Goal: Use online tool/utility: Utilize a website feature to perform a specific function

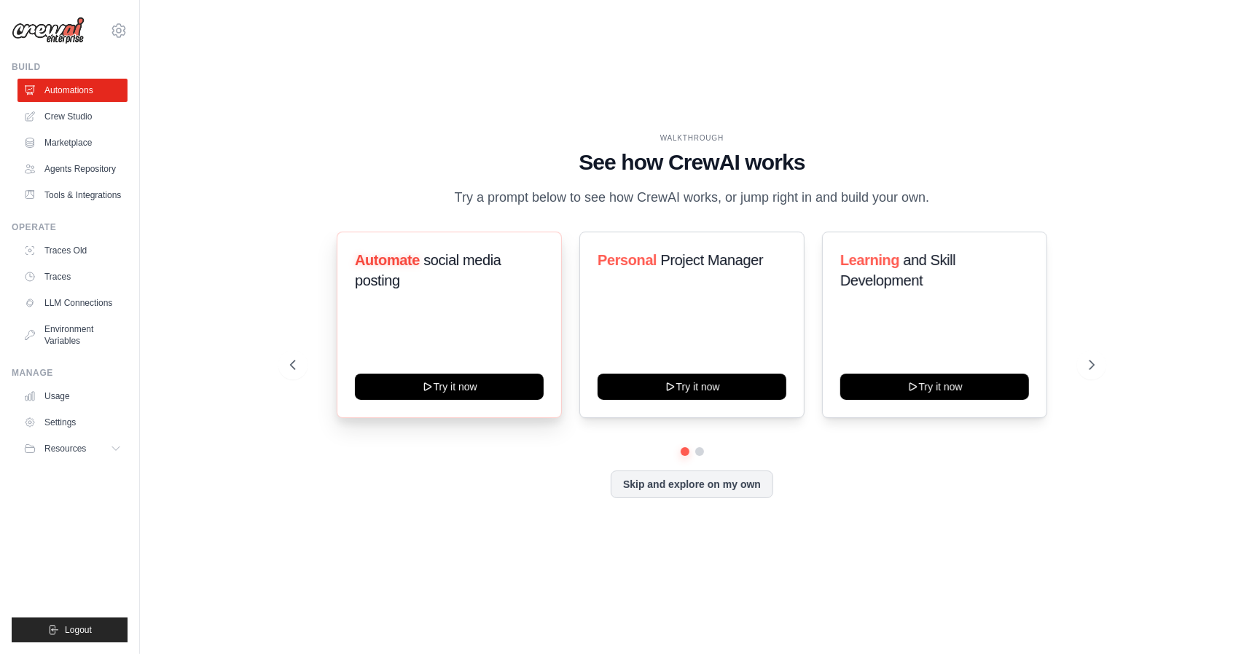
click at [415, 289] on h3 "Automate social media posting" at bounding box center [449, 270] width 189 height 41
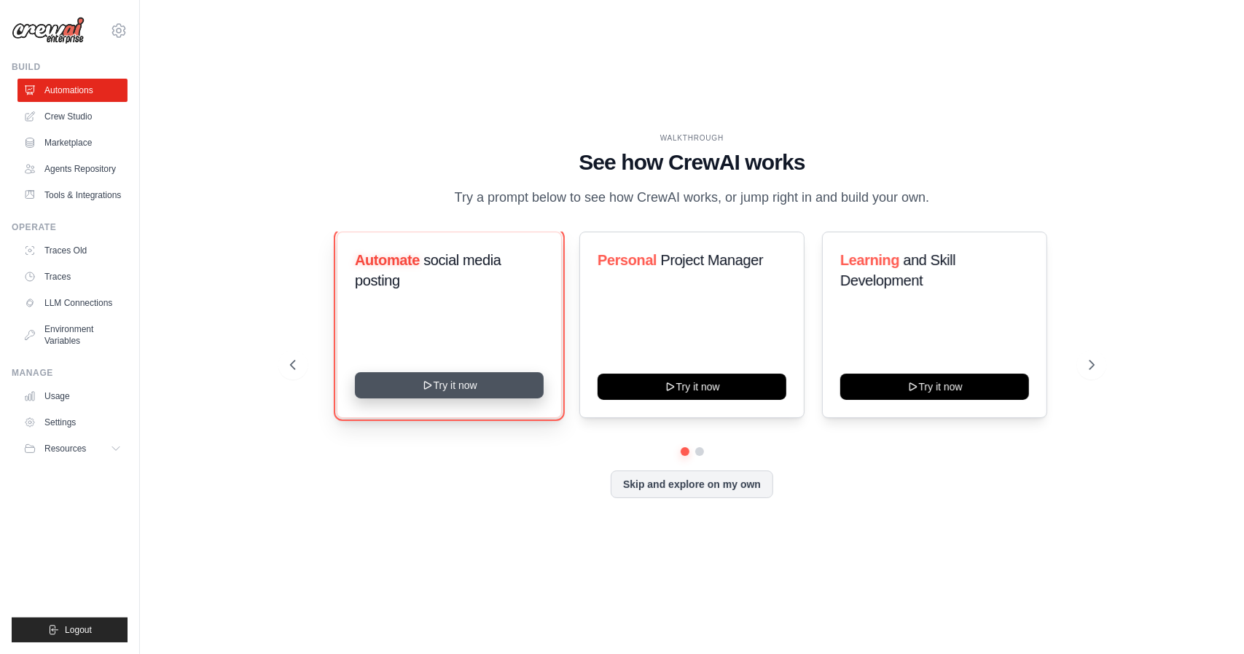
click at [431, 380] on icon at bounding box center [427, 386] width 12 height 12
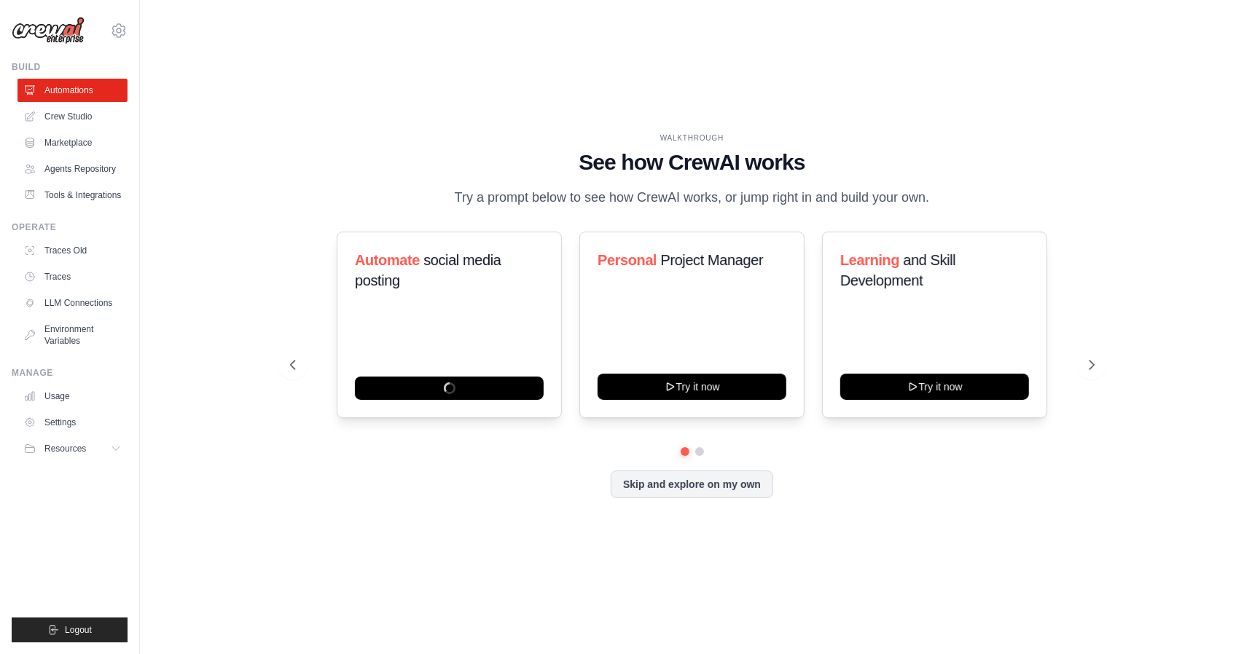
click at [1174, 372] on div "WALKTHROUGH See how [PERSON_NAME] works Try a prompt below to see how [PERSON_N…" at bounding box center [691, 327] width 1057 height 625
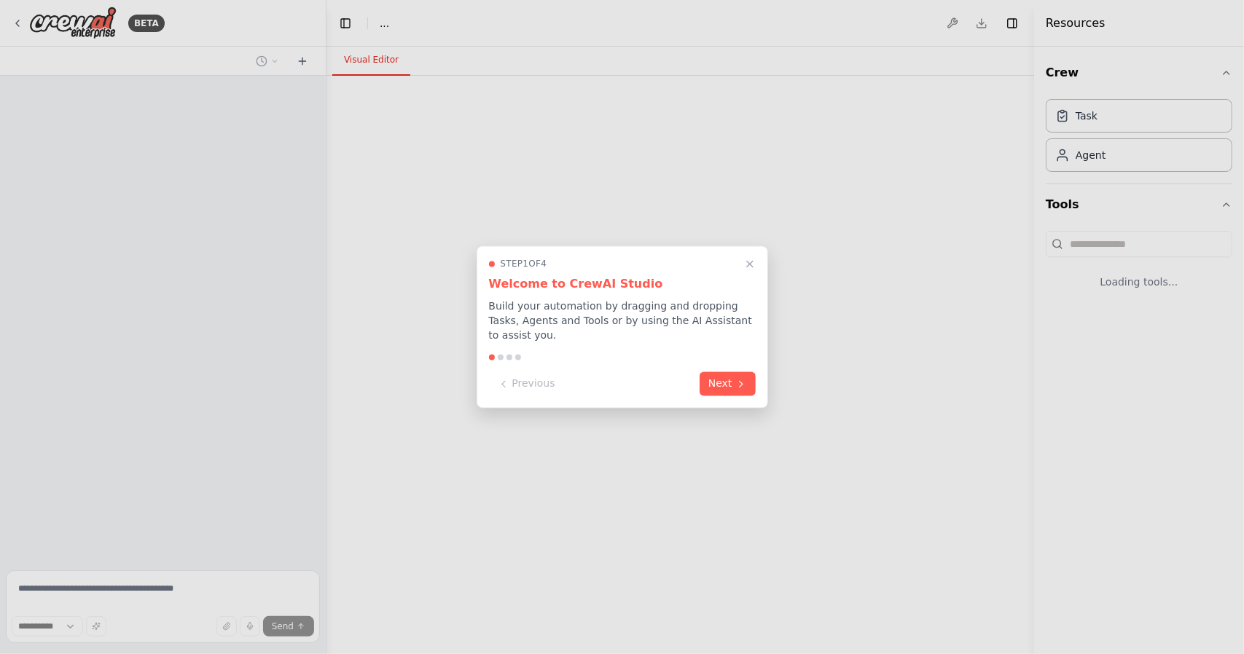
select select "****"
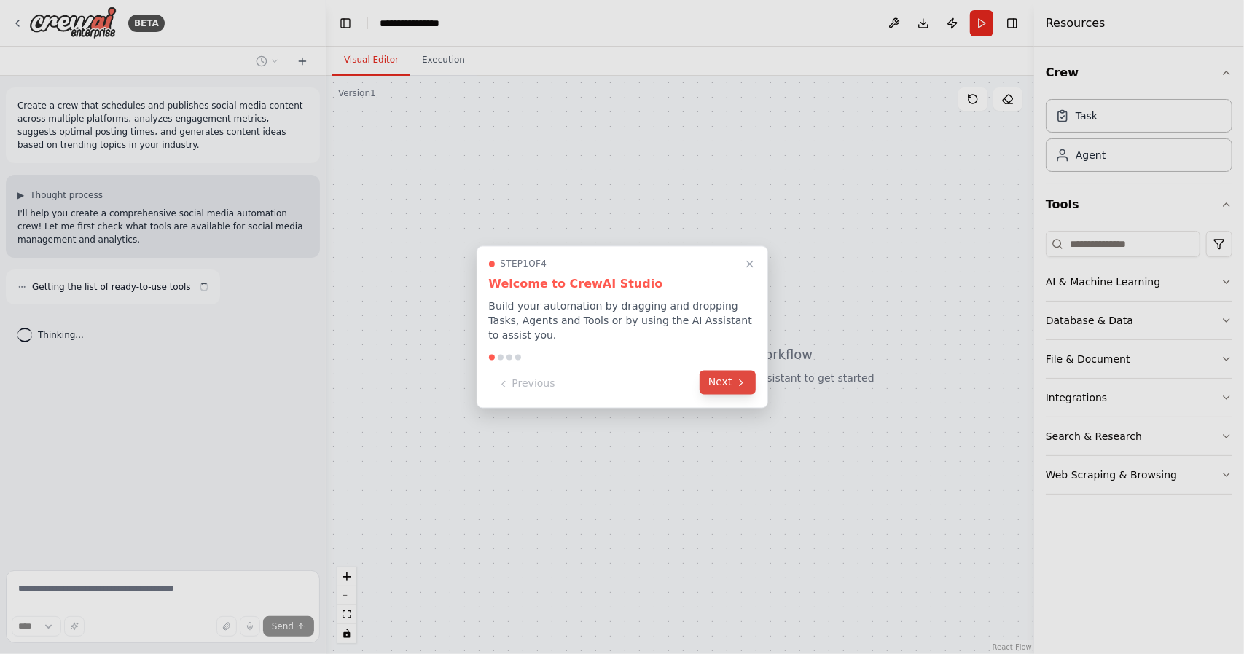
click at [710, 375] on button "Next" at bounding box center [728, 383] width 56 height 24
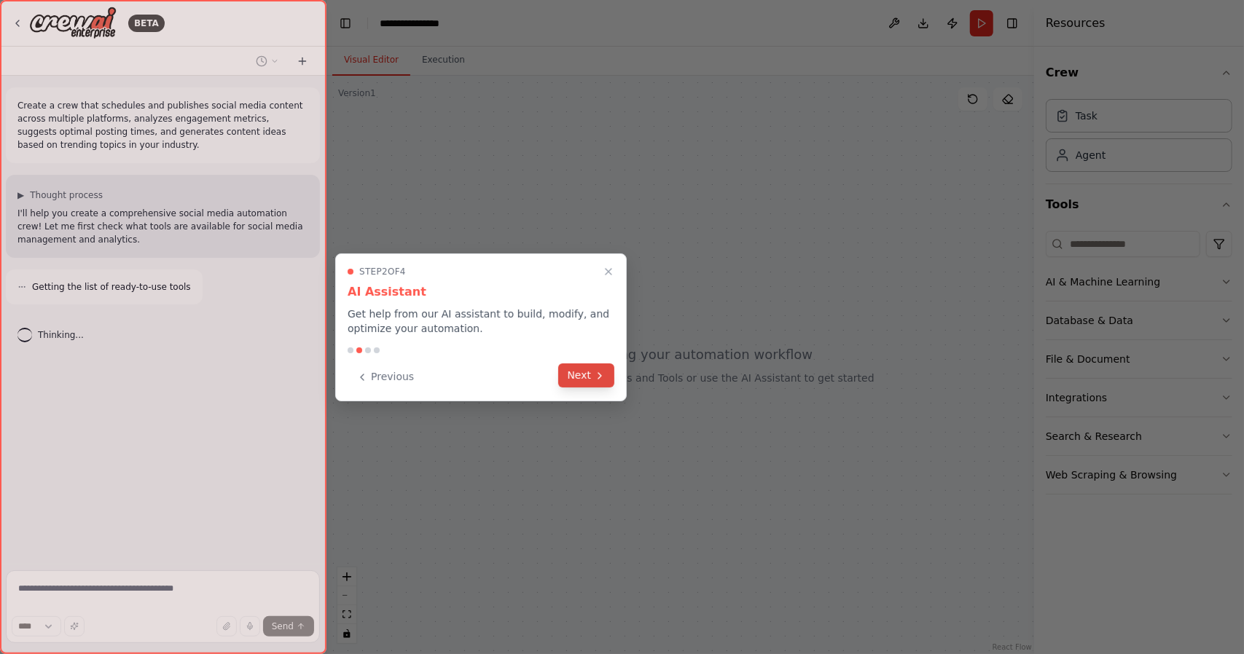
click at [596, 374] on icon at bounding box center [600, 376] width 12 height 12
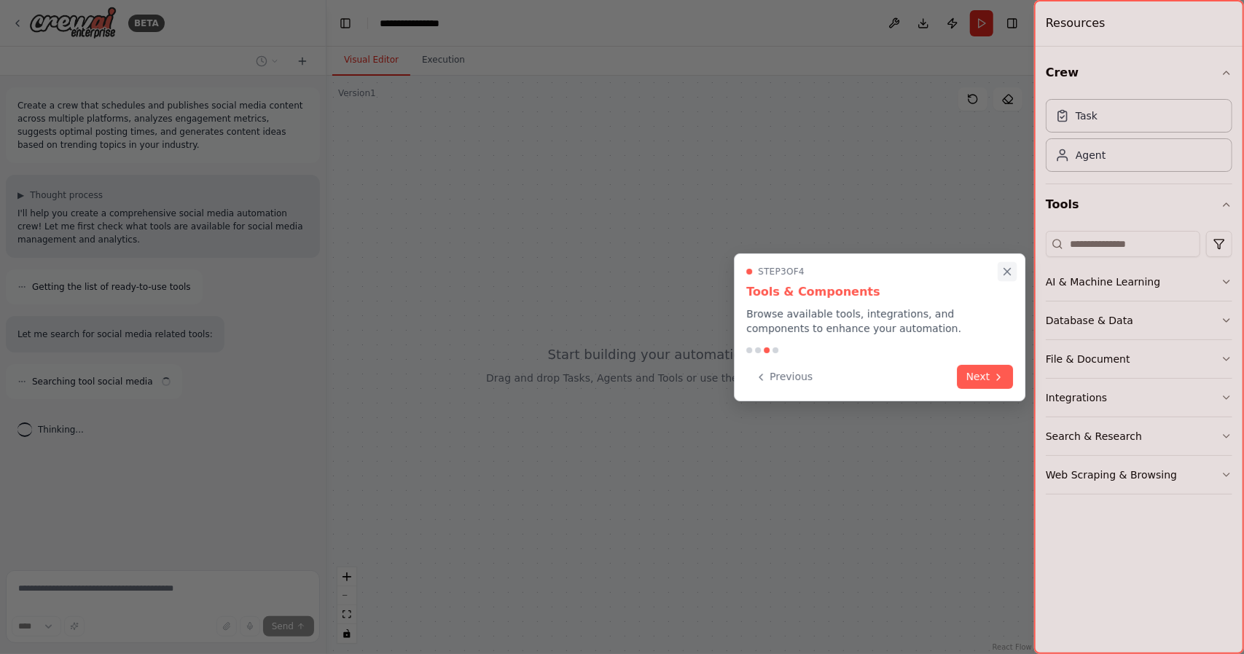
click at [1002, 273] on icon "Close walkthrough" at bounding box center [1007, 271] width 13 height 13
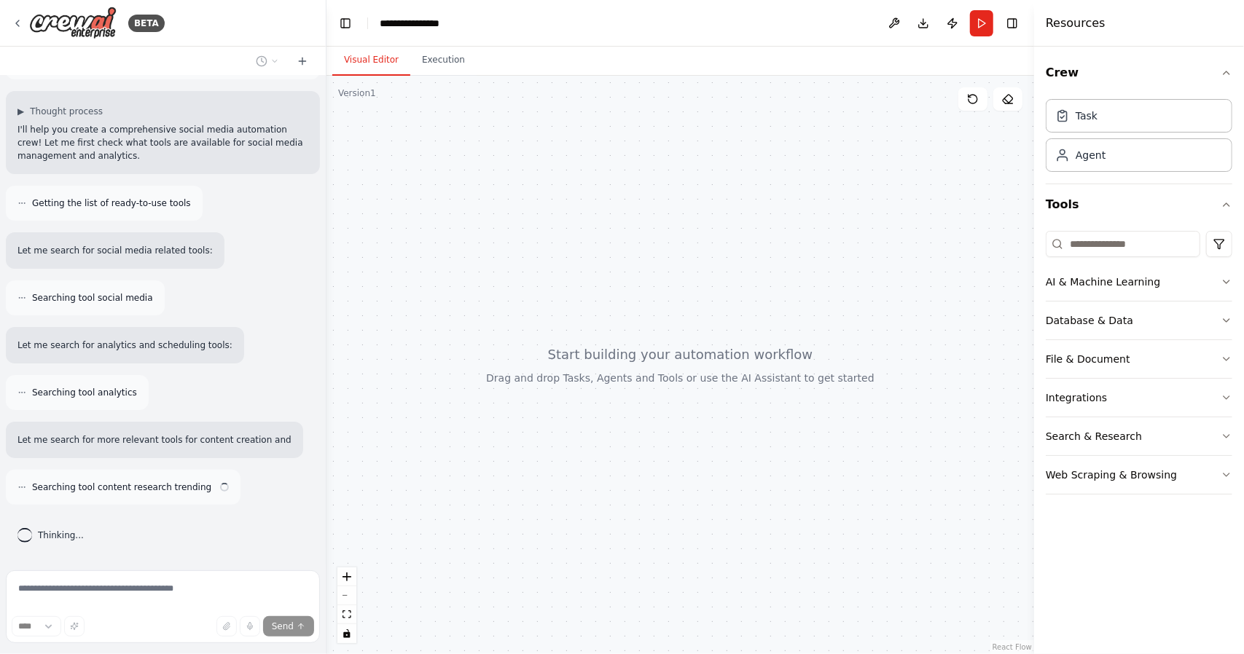
scroll to position [97, 0]
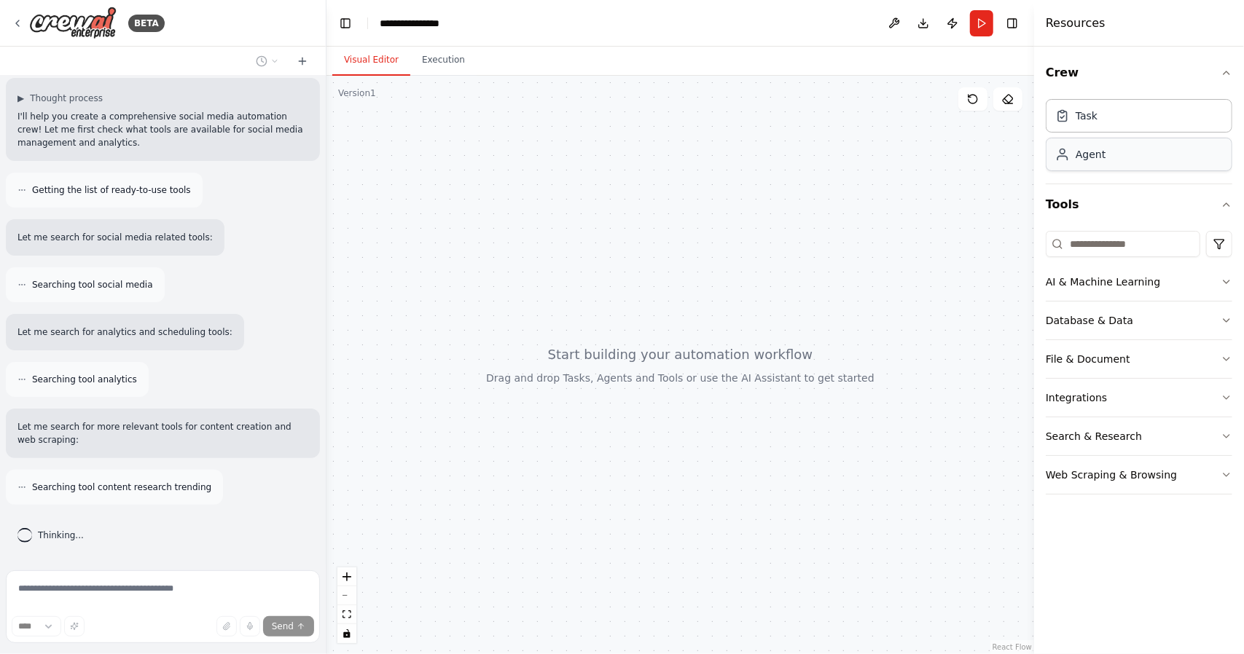
click at [1077, 168] on div "Agent" at bounding box center [1139, 155] width 187 height 34
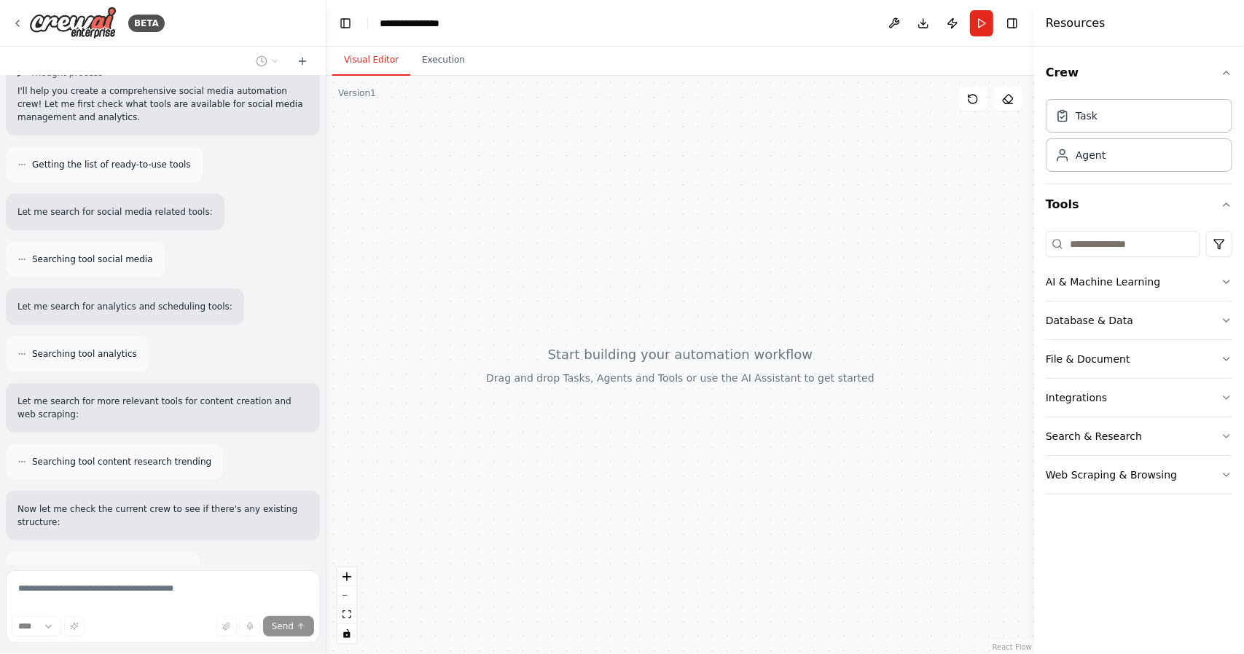
scroll to position [121, 0]
click at [28, 27] on div "BETA" at bounding box center [88, 23] width 153 height 33
